Goal: Communication & Community: Participate in discussion

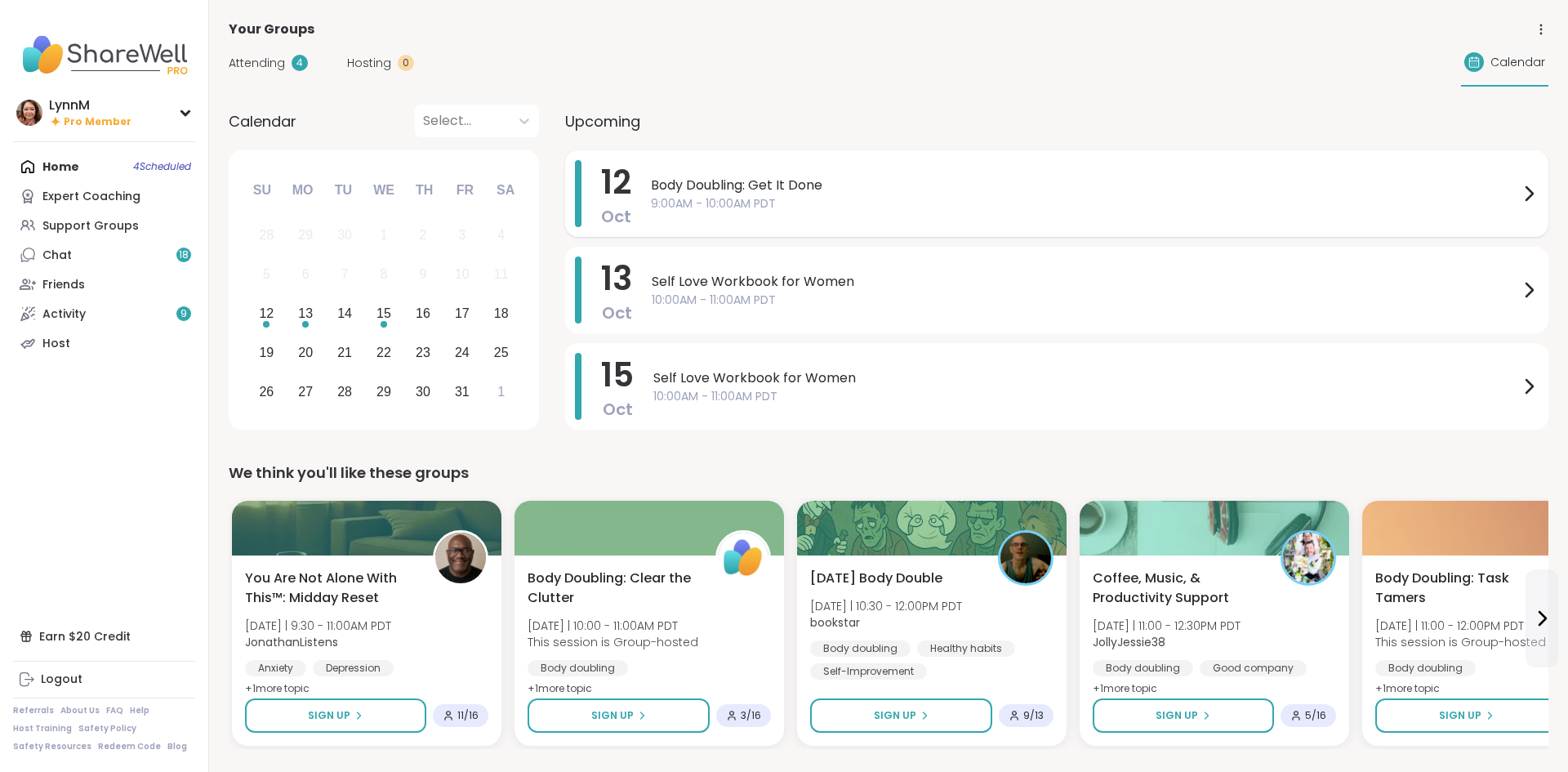
click at [1531, 199] on icon at bounding box center [1528, 193] width 19 height 19
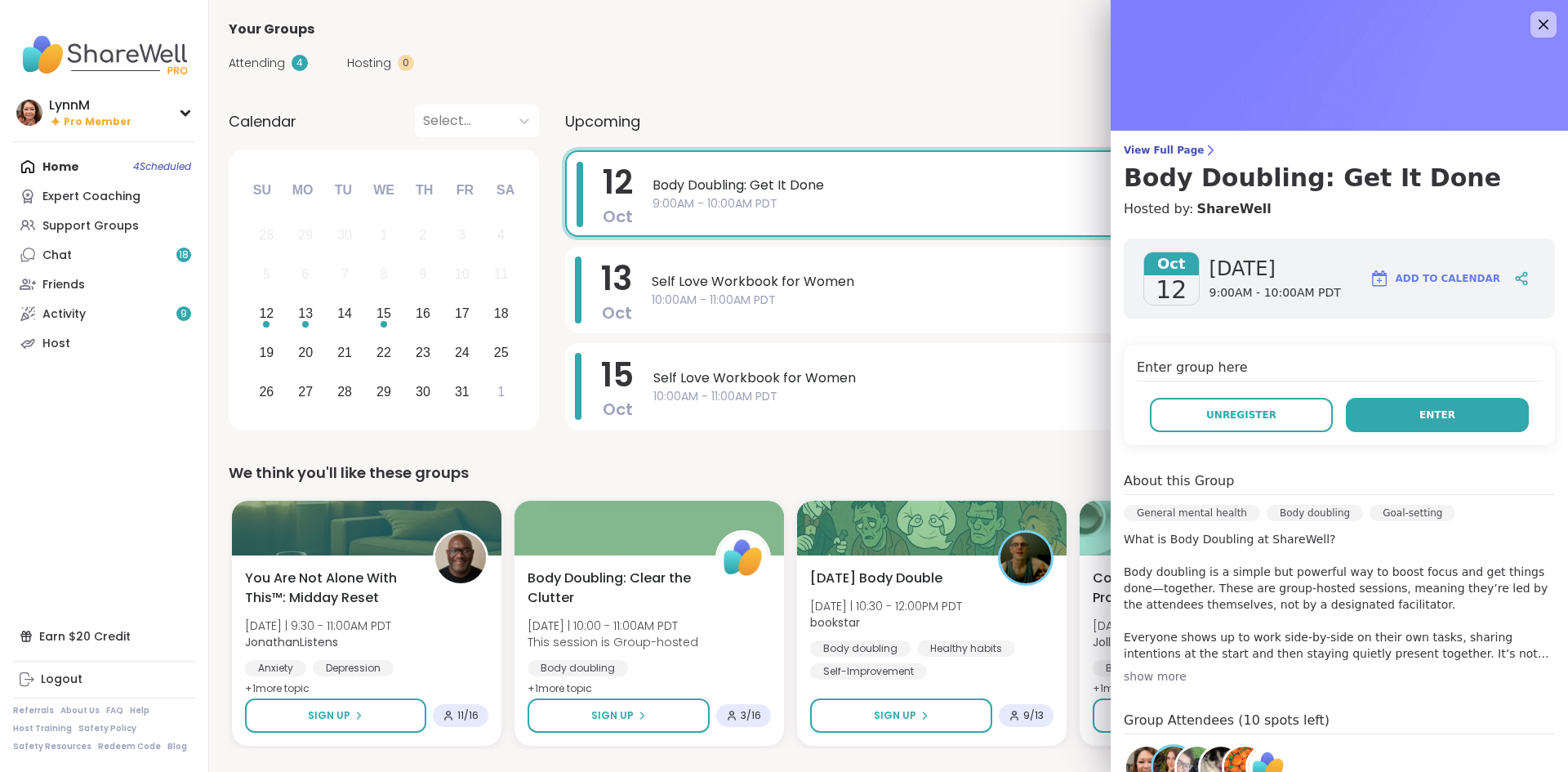
click at [1419, 413] on button "Enter" at bounding box center [1437, 415] width 183 height 35
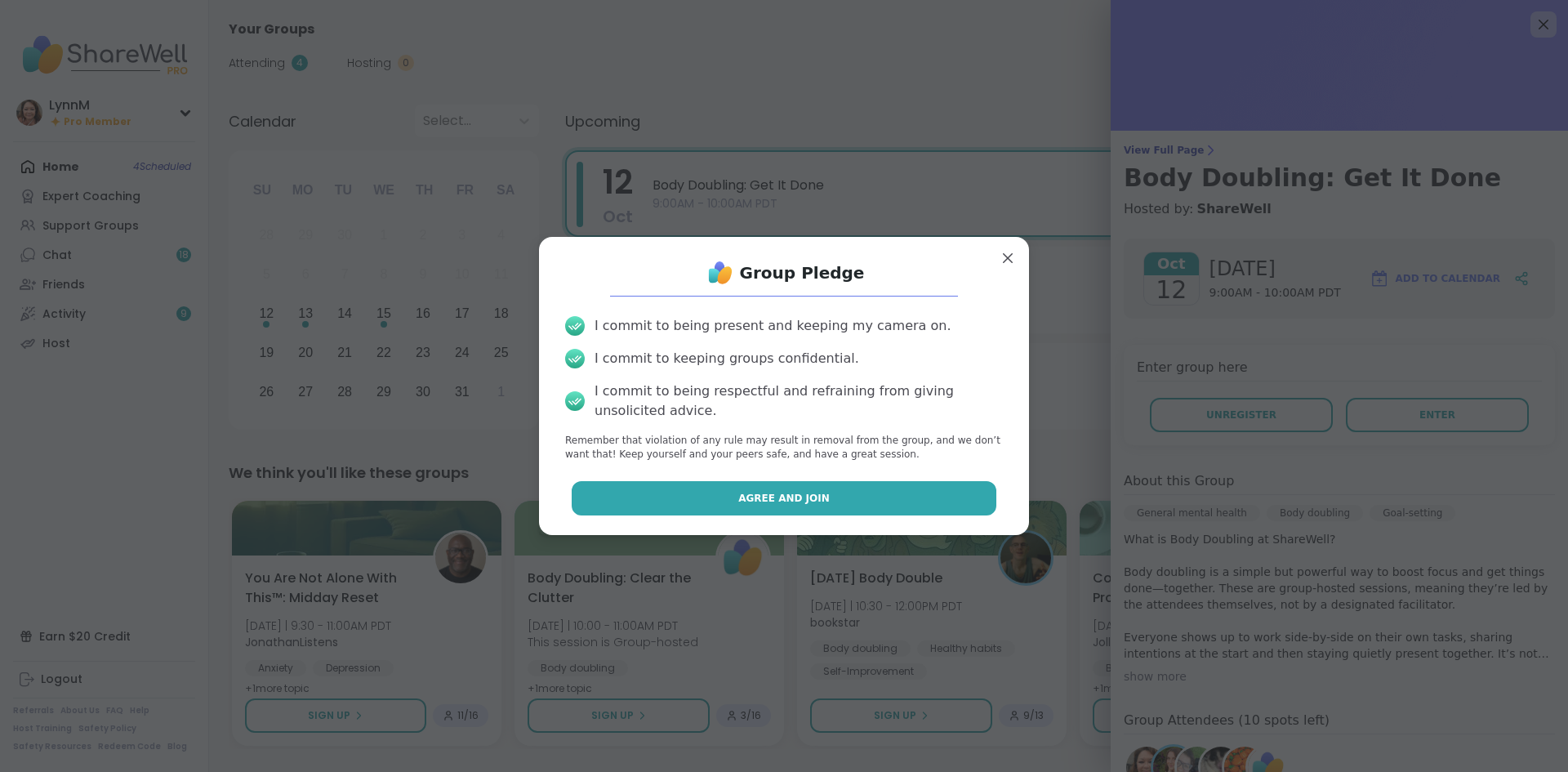
click at [789, 502] on span "Agree and Join" at bounding box center [784, 497] width 91 height 14
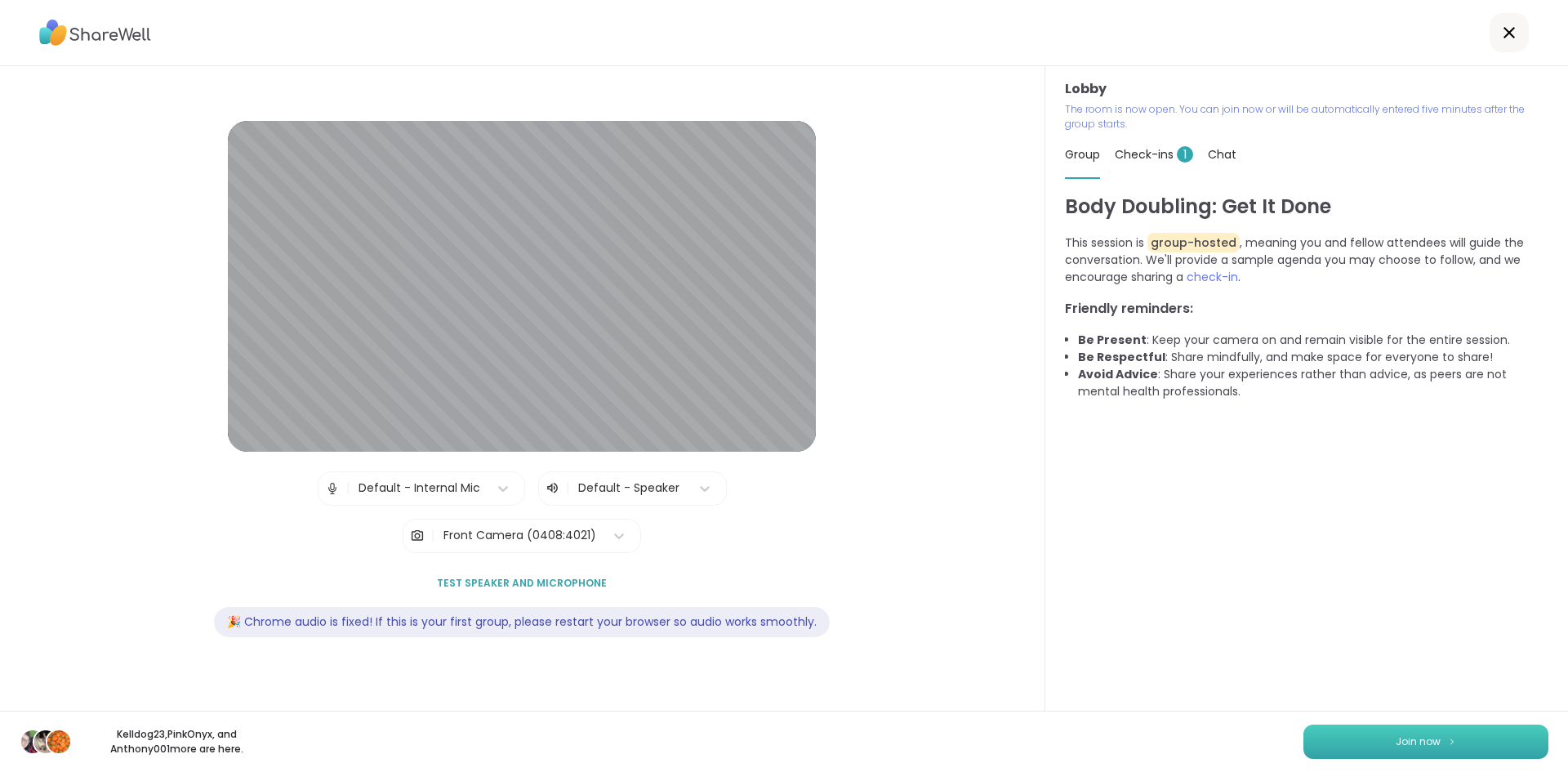
click at [1448, 742] on img at bounding box center [1452, 741] width 10 height 9
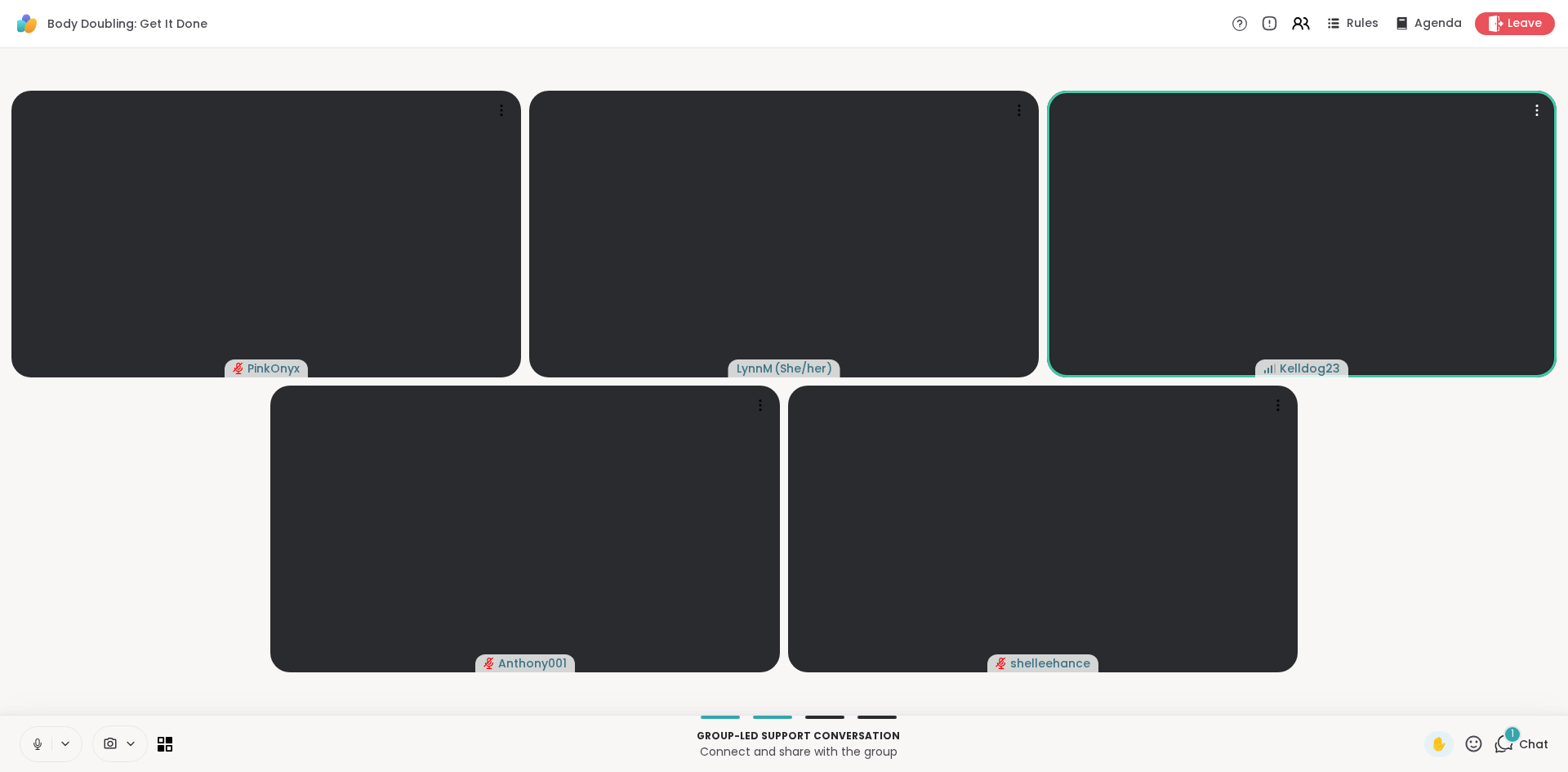
click at [37, 748] on icon at bounding box center [37, 748] width 1 height 3
